Goal: Task Accomplishment & Management: Use online tool/utility

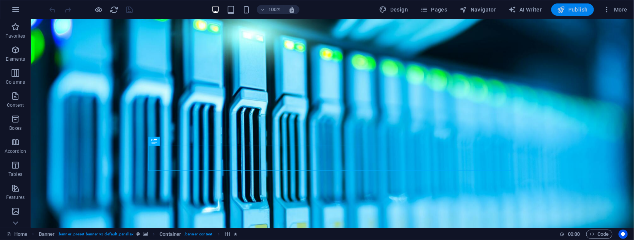
click at [575, 7] on span "Publish" at bounding box center [573, 10] width 30 height 8
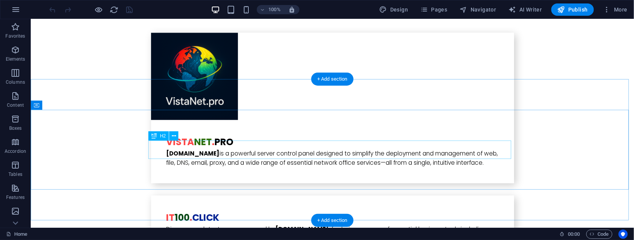
scroll to position [1643, 0]
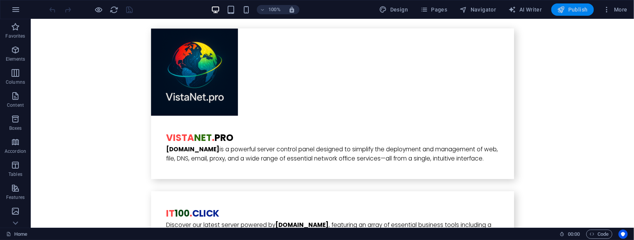
click at [578, 10] on span "Publish" at bounding box center [573, 10] width 30 height 8
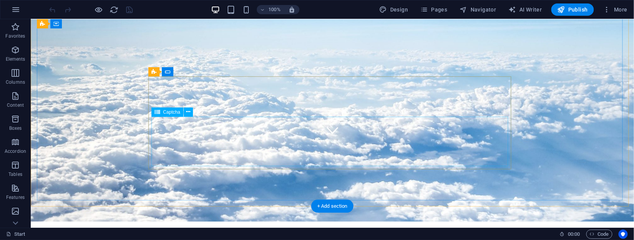
scroll to position [68, 0]
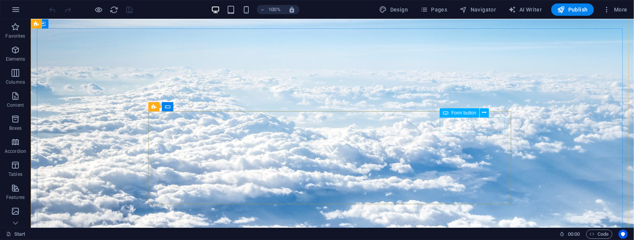
click at [471, 115] on span "Form button" at bounding box center [463, 113] width 25 height 5
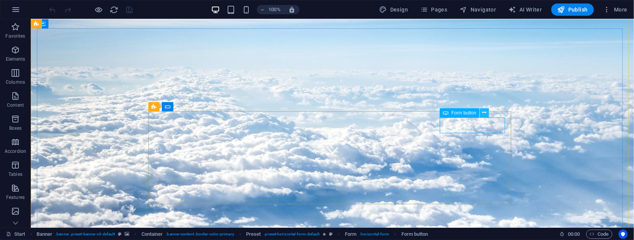
click at [484, 113] on icon at bounding box center [485, 113] width 4 height 8
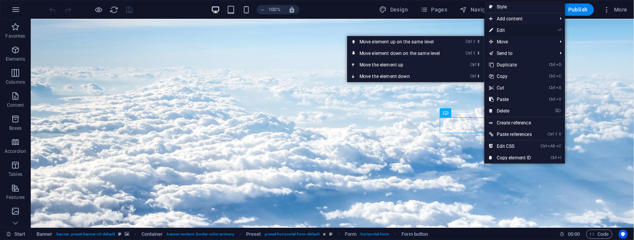
click at [500, 27] on link "⏎ Edit" at bounding box center [511, 31] width 52 height 12
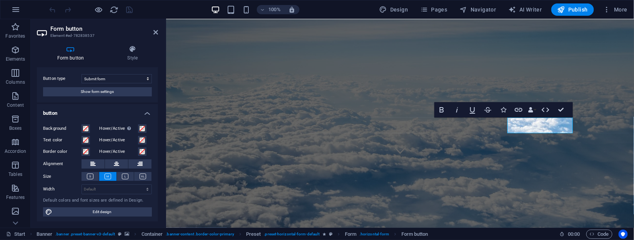
scroll to position [13, 0]
click at [94, 89] on span "Show form settings" at bounding box center [97, 91] width 33 height 9
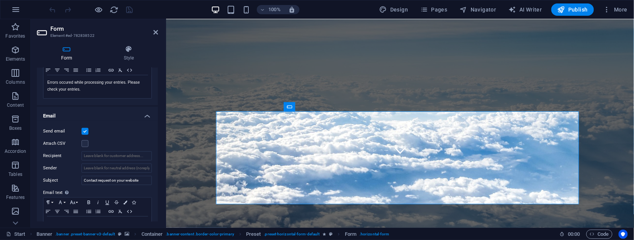
scroll to position [175, 0]
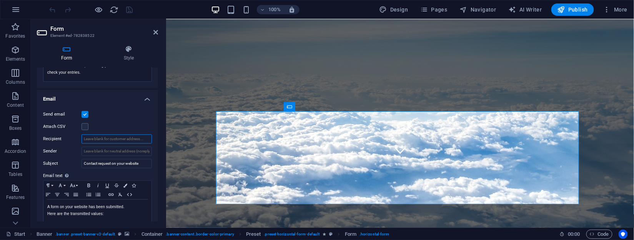
click at [102, 138] on input "Recipient" at bounding box center [117, 139] width 70 height 9
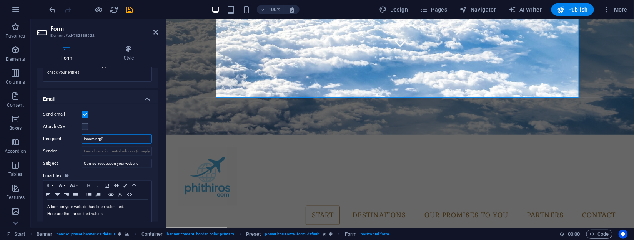
click at [119, 141] on input "incoming@" at bounding box center [117, 139] width 70 height 9
type input "incoming@psithiros.com"
click at [155, 36] on header "Form Element #ed-782838522" at bounding box center [97, 29] width 121 height 20
click at [128, 7] on icon "save" at bounding box center [129, 9] width 9 height 9
checkbox input "false"
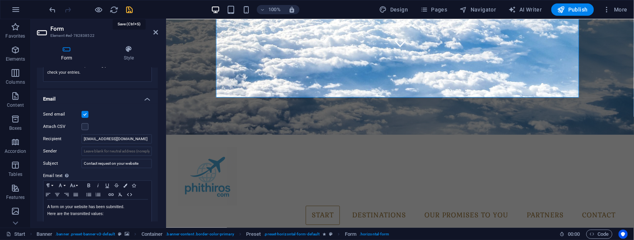
checkbox input "false"
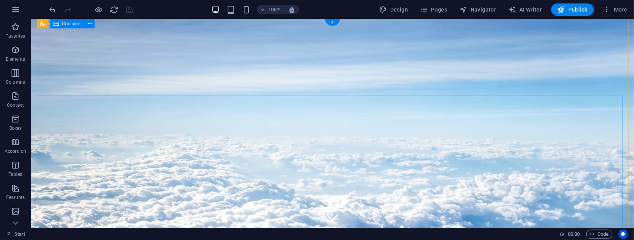
scroll to position [0, 0]
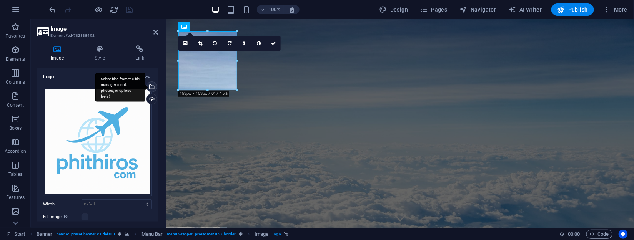
click at [150, 87] on div "Select files from the file manager, stock photos, or upload file(s)" at bounding box center [151, 88] width 12 height 12
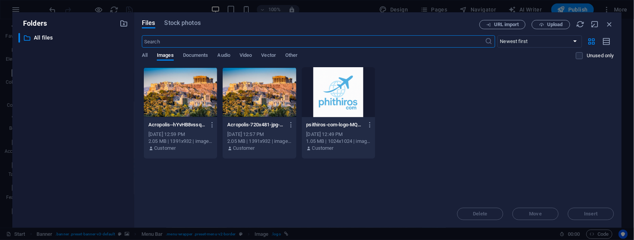
type input "153"
select select "px"
click at [183, 25] on span "Stock photos" at bounding box center [183, 22] width 36 height 9
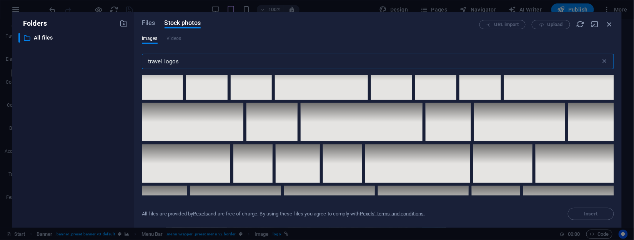
scroll to position [140, 0]
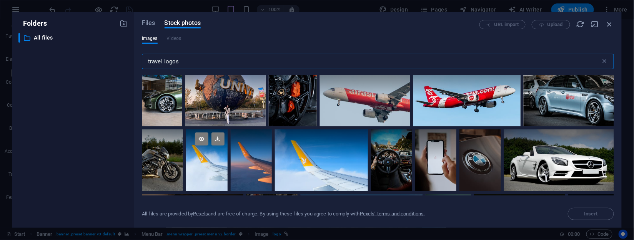
type input "travel logos"
click at [208, 163] on div at bounding box center [206, 161] width 41 height 62
click at [218, 137] on icon at bounding box center [218, 139] width 13 height 13
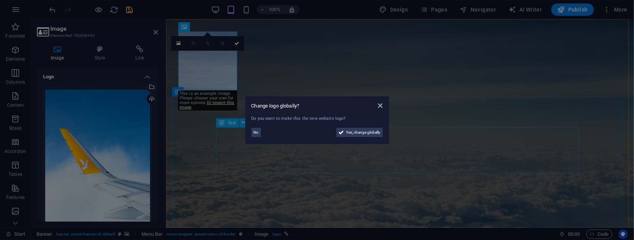
select select "DISABLED_OPTION_VALUE"
click at [361, 132] on span "Yes, change globally" at bounding box center [363, 132] width 34 height 9
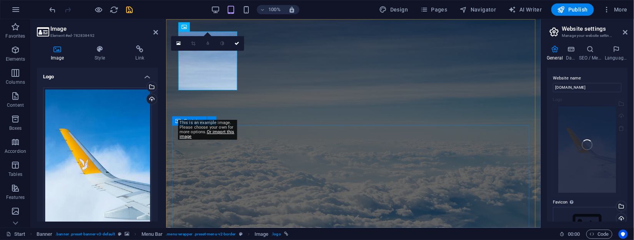
type input "153"
select select "px"
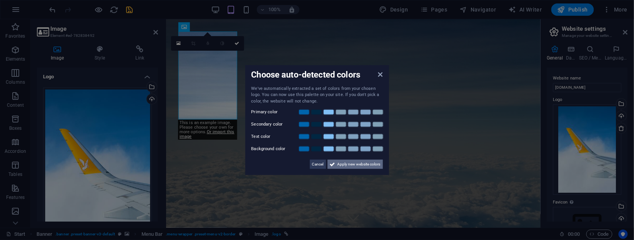
click at [359, 163] on span "Apply new website colors" at bounding box center [359, 164] width 43 height 9
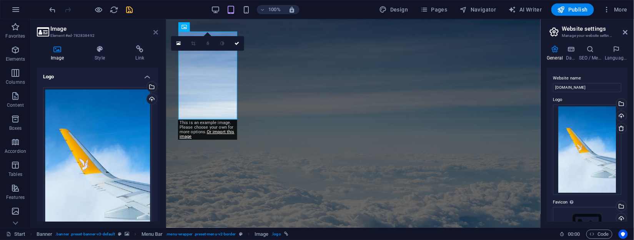
click at [155, 32] on icon at bounding box center [155, 32] width 5 height 6
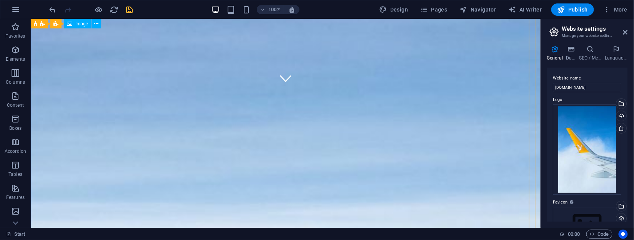
scroll to position [175, 0]
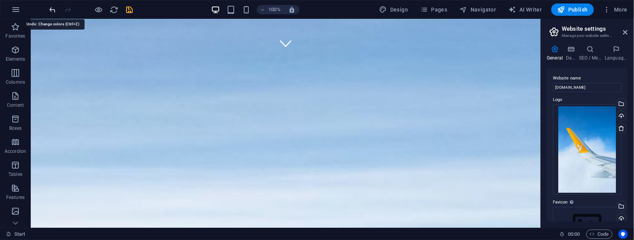
click at [50, 9] on icon "undo" at bounding box center [52, 9] width 9 height 9
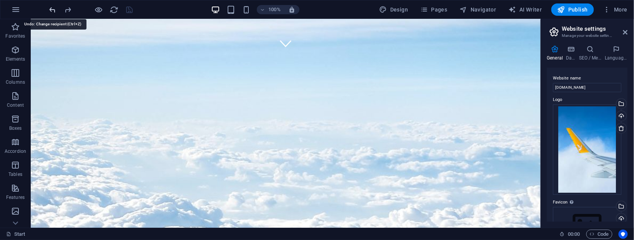
click at [50, 9] on icon "undo" at bounding box center [52, 9] width 9 height 9
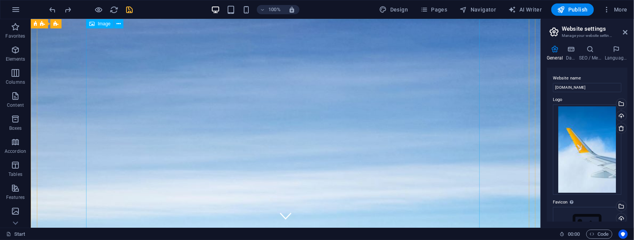
scroll to position [0, 0]
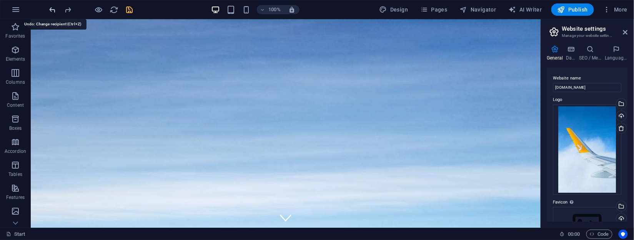
click at [49, 5] on icon "undo" at bounding box center [52, 9] width 9 height 9
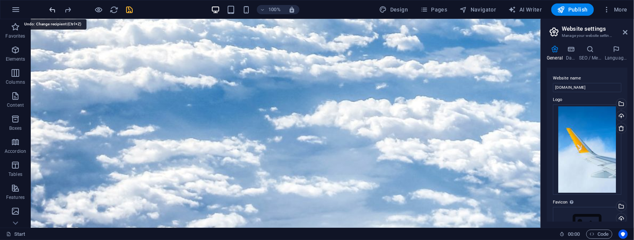
scroll to position [456, 0]
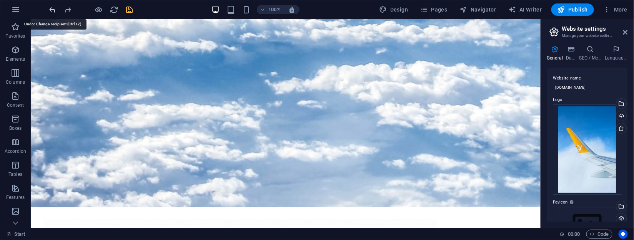
click at [49, 5] on icon "undo" at bounding box center [52, 9] width 9 height 9
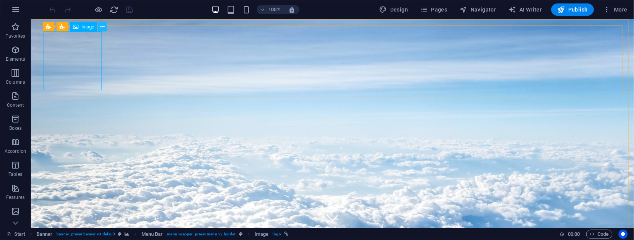
click at [100, 26] on icon at bounding box center [102, 27] width 4 height 8
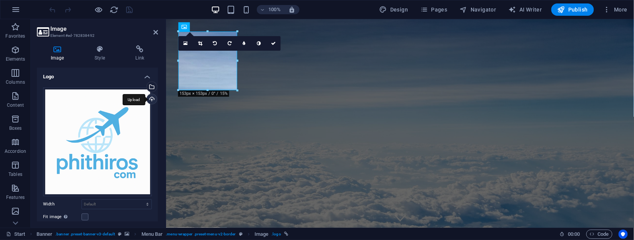
click at [150, 98] on div "Upload" at bounding box center [151, 100] width 12 height 12
click at [152, 86] on div "Select files from the file manager, stock photos, or upload file(s)" at bounding box center [151, 88] width 12 height 12
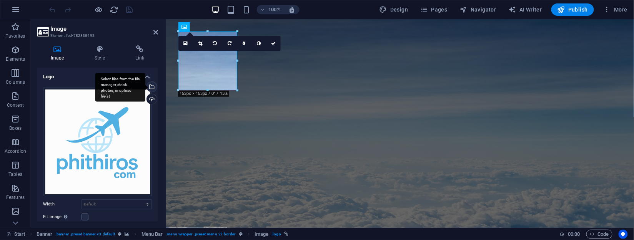
type input "153"
select select "px"
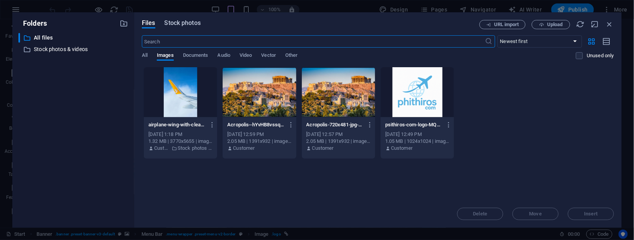
click at [178, 22] on span "Stock photos" at bounding box center [183, 22] width 36 height 9
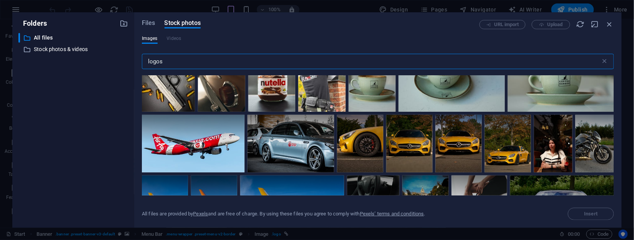
scroll to position [979, 0]
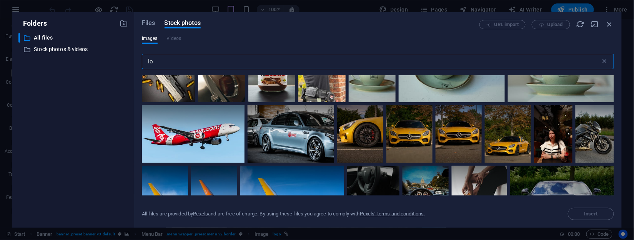
type input "l"
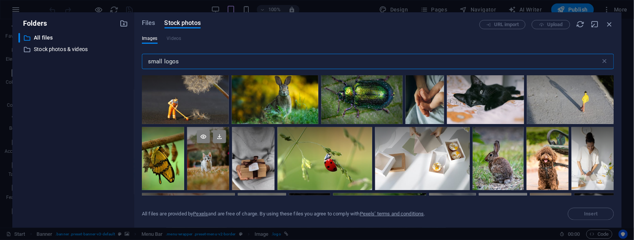
scroll to position [1153, 0]
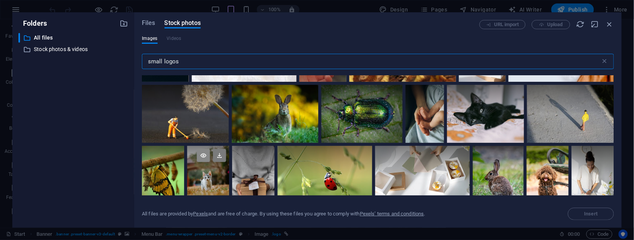
type input "small logos"
click at [203, 152] on icon at bounding box center [203, 155] width 13 height 13
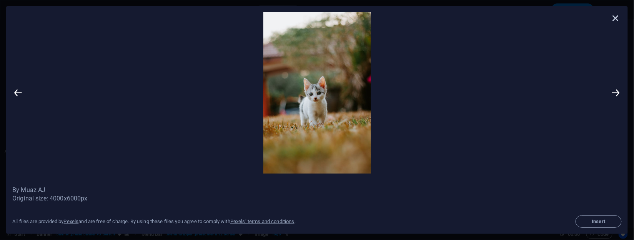
click at [618, 14] on icon at bounding box center [616, 18] width 12 height 12
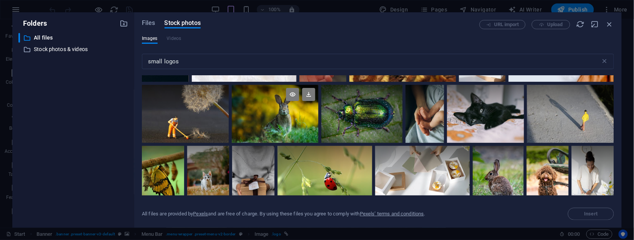
click at [282, 113] on div at bounding box center [275, 114] width 87 height 58
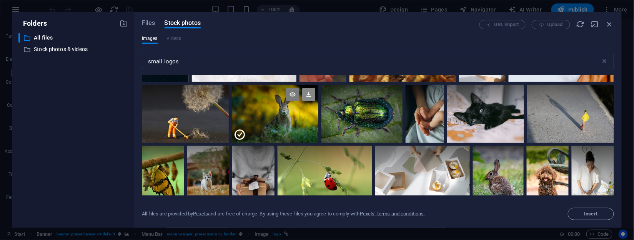
click at [308, 92] on icon at bounding box center [308, 94] width 13 height 13
select select "DISABLED_OPTION_VALUE"
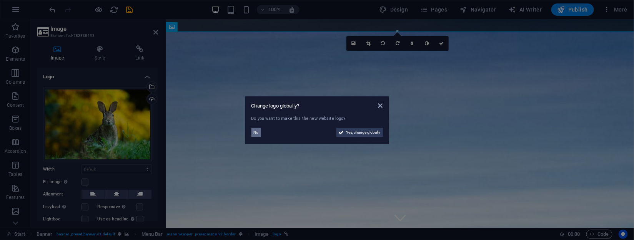
click at [255, 130] on span "No" at bounding box center [256, 132] width 5 height 9
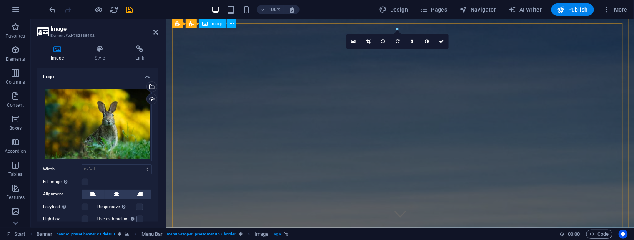
scroll to position [0, 0]
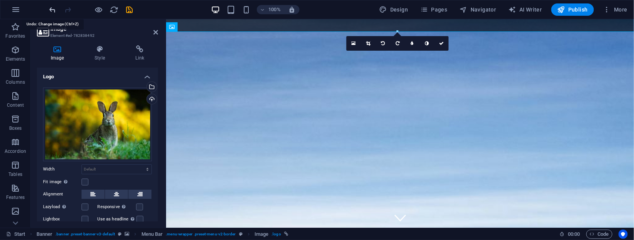
click at [52, 7] on icon "undo" at bounding box center [52, 9] width 9 height 9
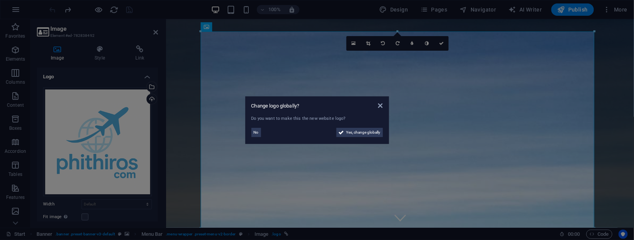
click at [53, 9] on aside "Change logo globally? Do you want to make this the new website logo? No Yes, ch…" at bounding box center [317, 120] width 634 height 240
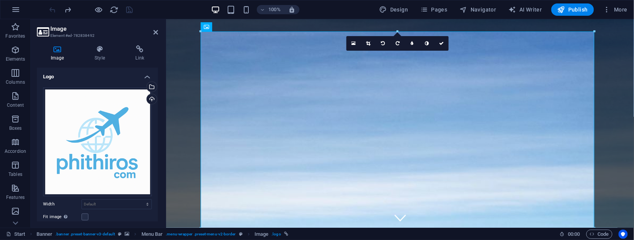
click at [53, 9] on div at bounding box center [91, 9] width 86 height 12
